Goal: Check status: Check status

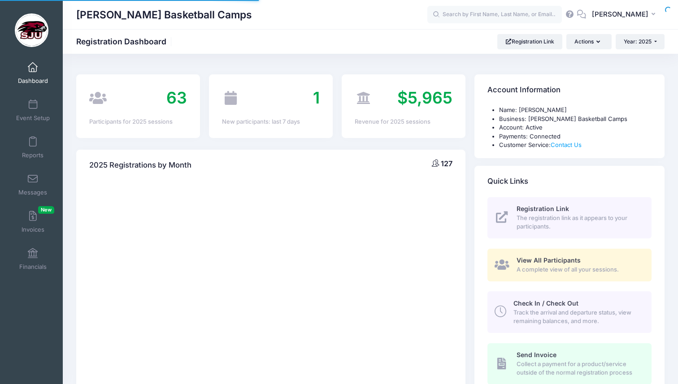
select select
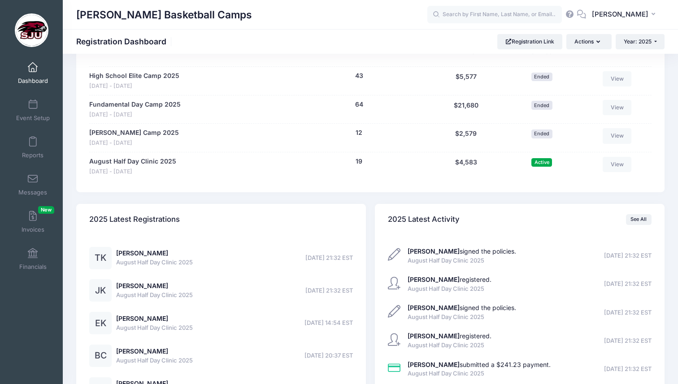
scroll to position [422, 0]
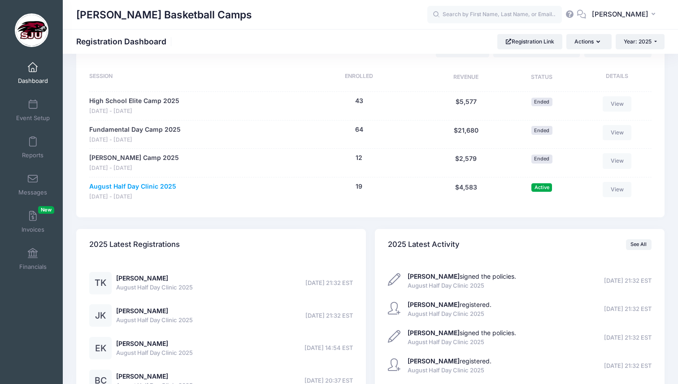
click at [153, 187] on link "August Half Day Clinic 2025" at bounding box center [132, 186] width 87 height 9
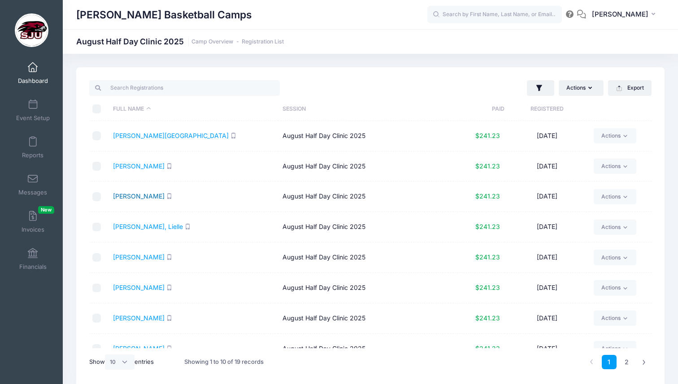
click at [140, 194] on link "[PERSON_NAME]" at bounding box center [139, 196] width 52 height 8
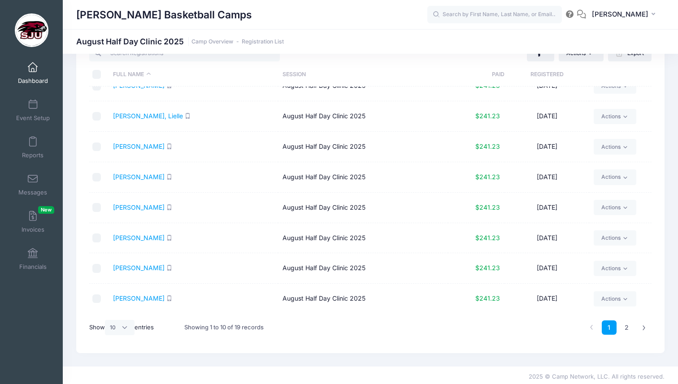
scroll to position [38, 0]
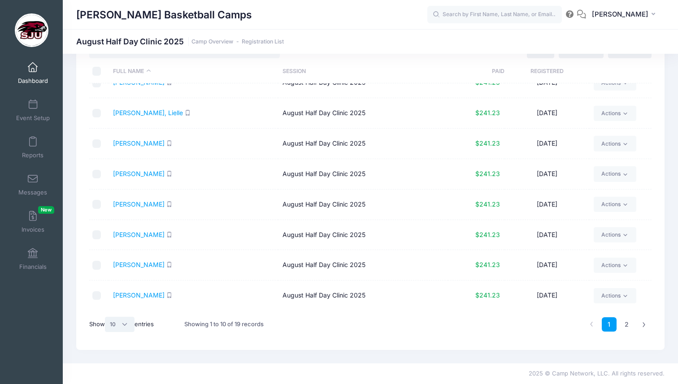
click at [121, 324] on select "All 10 25 50" at bounding box center [120, 324] width 30 height 15
select select "50"
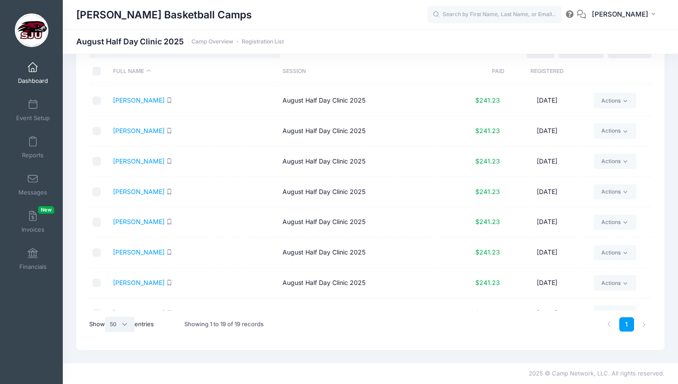
scroll to position [125, 0]
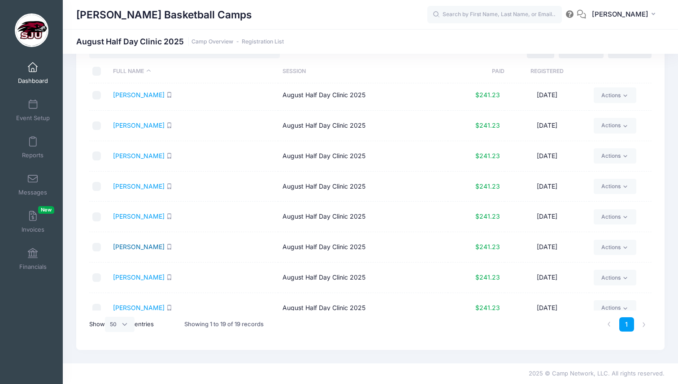
click at [130, 247] on link "Kelly, Palmer" at bounding box center [139, 247] width 52 height 8
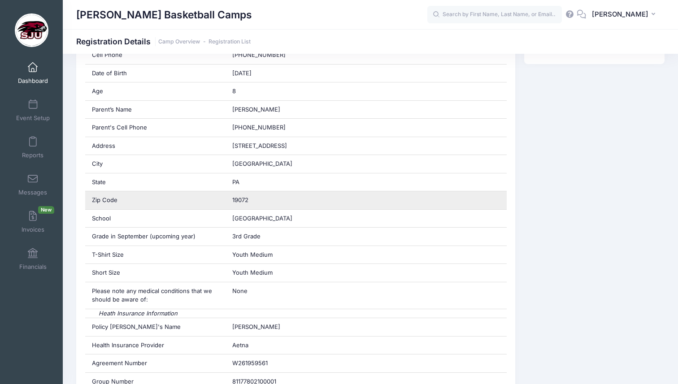
scroll to position [273, 0]
